Goal: Check status

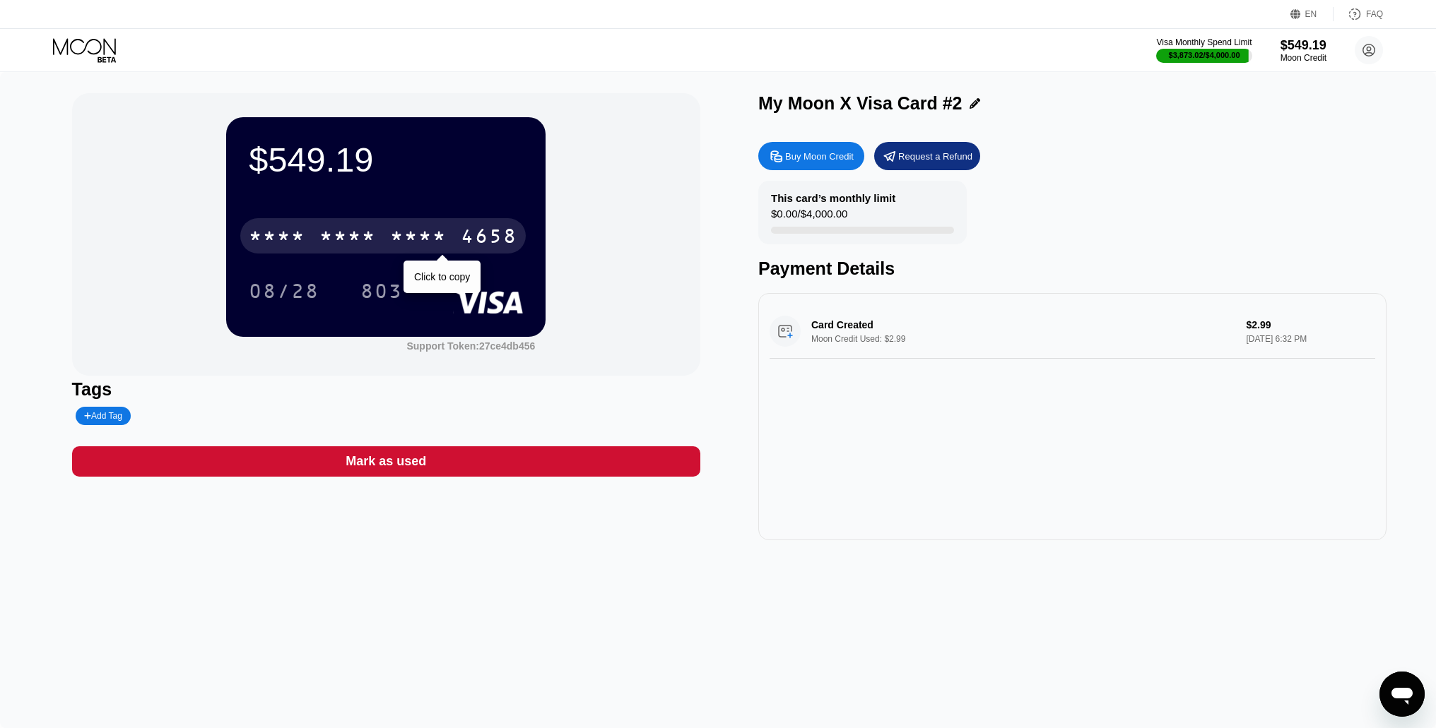
click at [398, 242] on div "* * * *" at bounding box center [418, 238] width 57 height 23
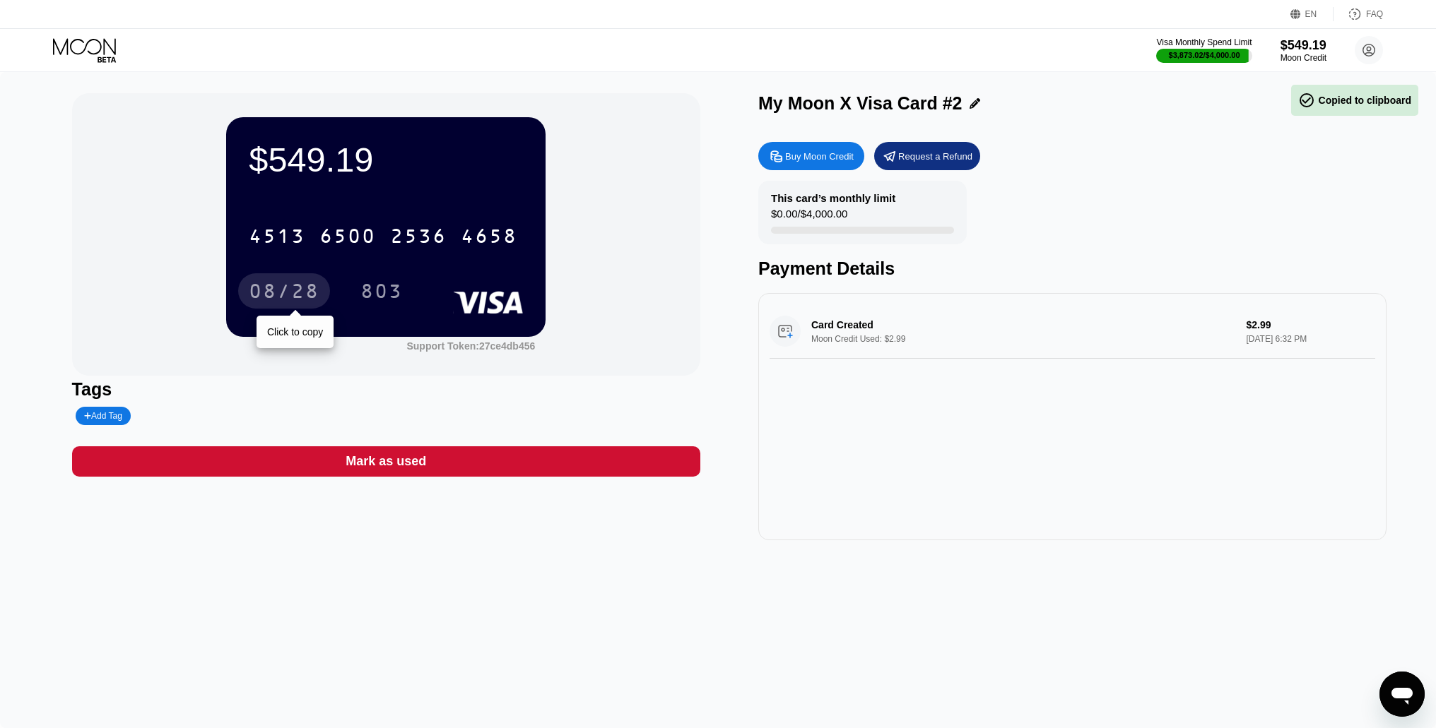
click at [288, 281] on div "08/28" at bounding box center [284, 290] width 92 height 35
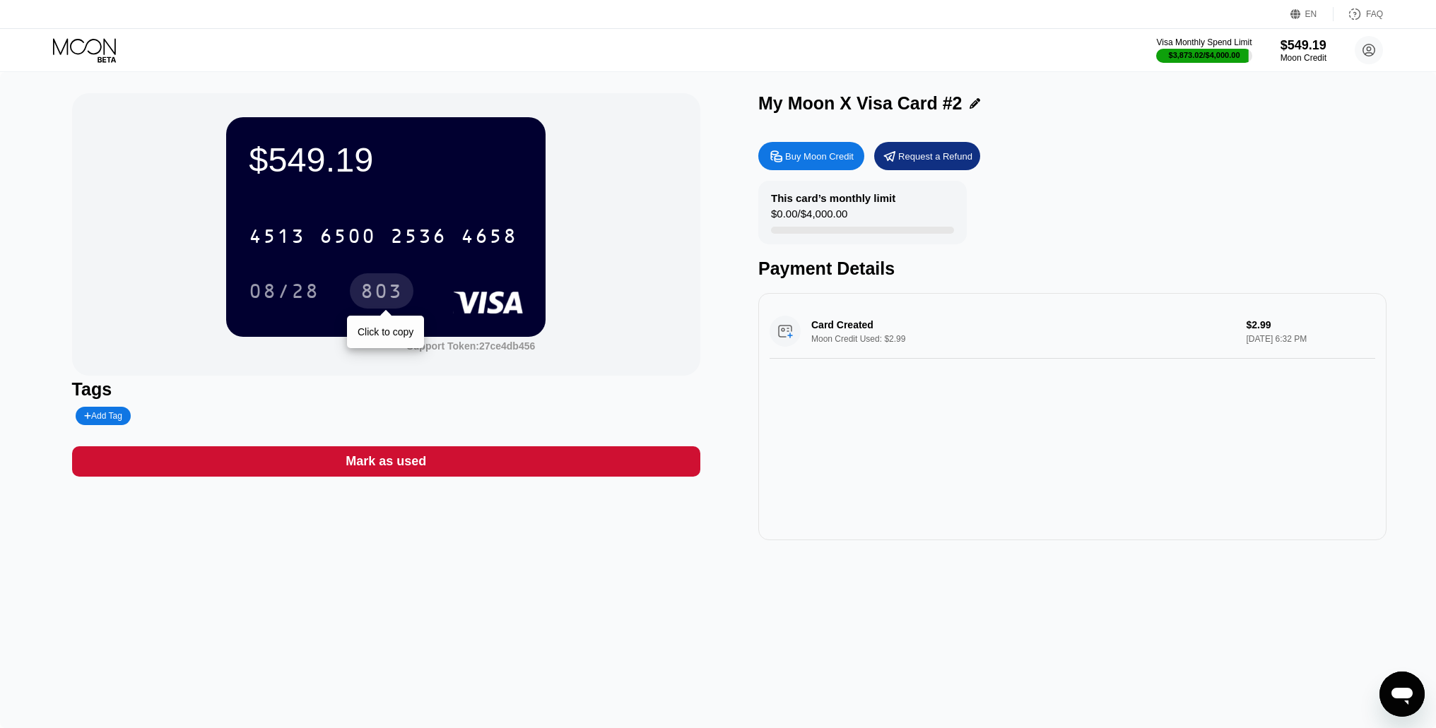
click at [389, 296] on div "803" at bounding box center [381, 293] width 42 height 23
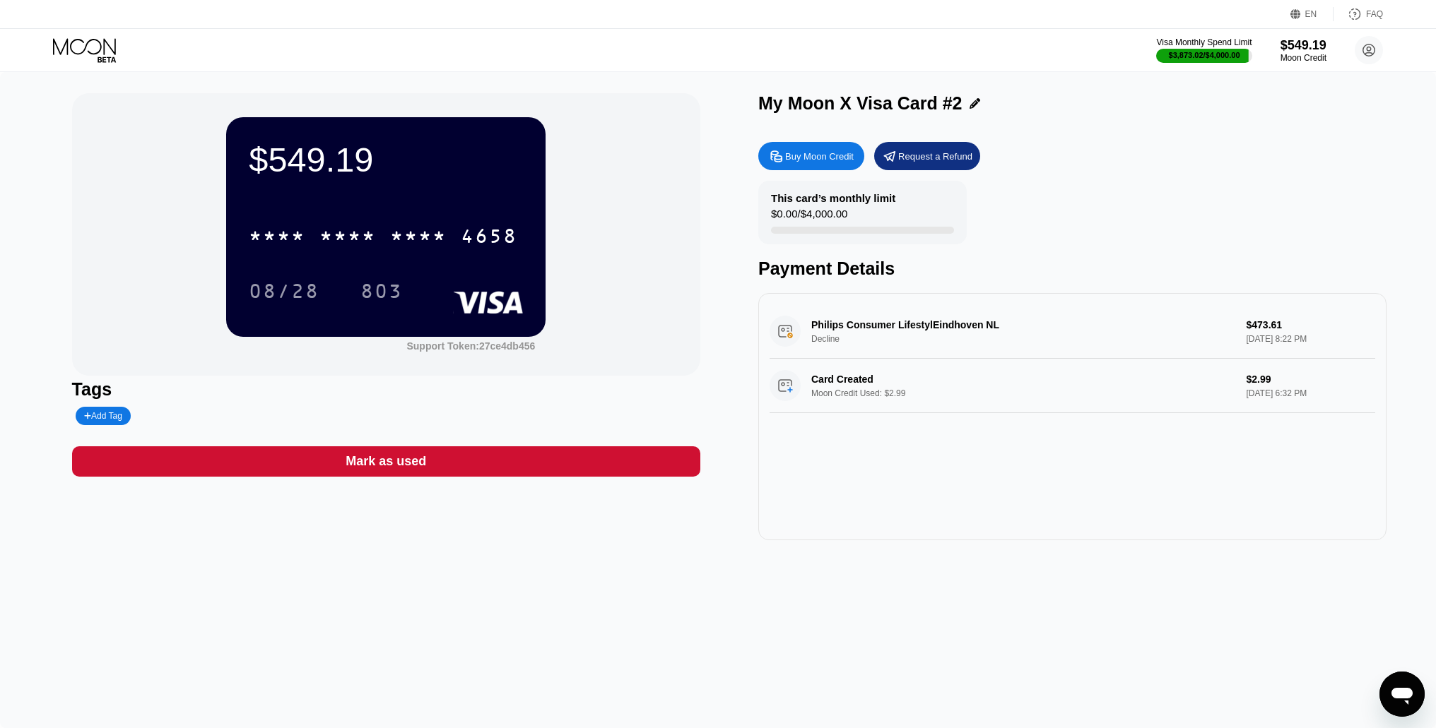
click at [786, 339] on div "Philips Consumer LifestylEindhoven NL Decline $473.61 Sep 21, 2025 8:22 PM" at bounding box center [1071, 332] width 605 height 54
click at [877, 330] on div "Philips Consumer LifestylEindhoven NL Decline $473.61 Sep 21, 2025 8:22 PM" at bounding box center [1071, 332] width 605 height 54
